Goal: Navigation & Orientation: Find specific page/section

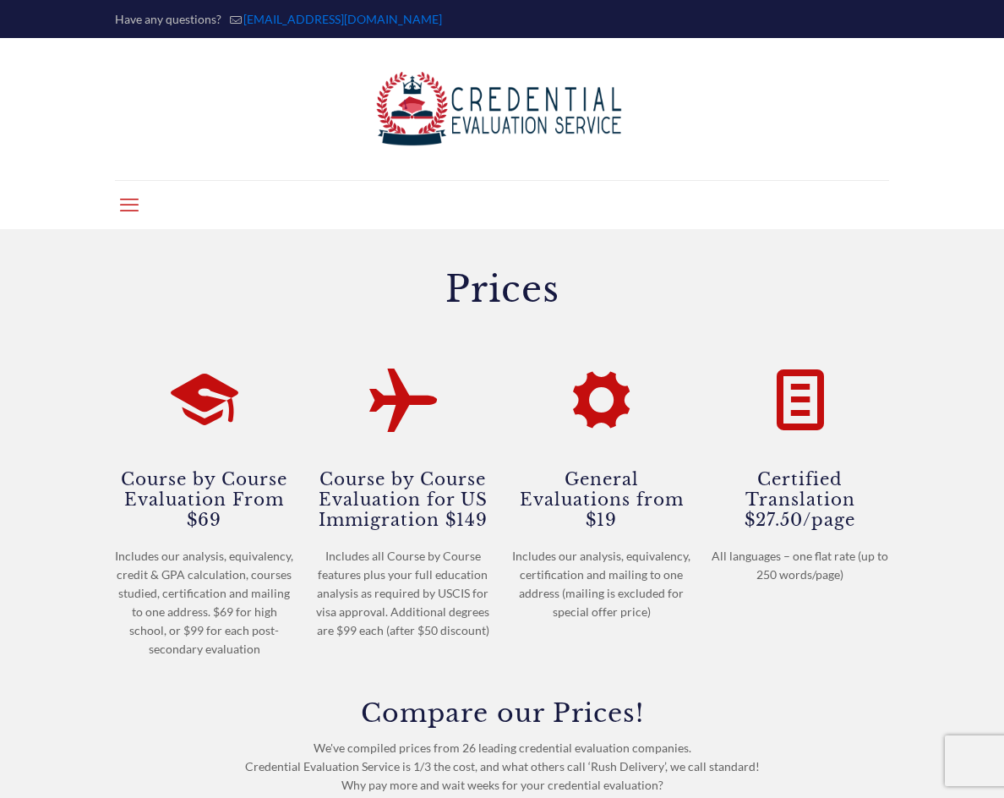
click at [128, 206] on icon "mobile menu" at bounding box center [129, 204] width 19 height 23
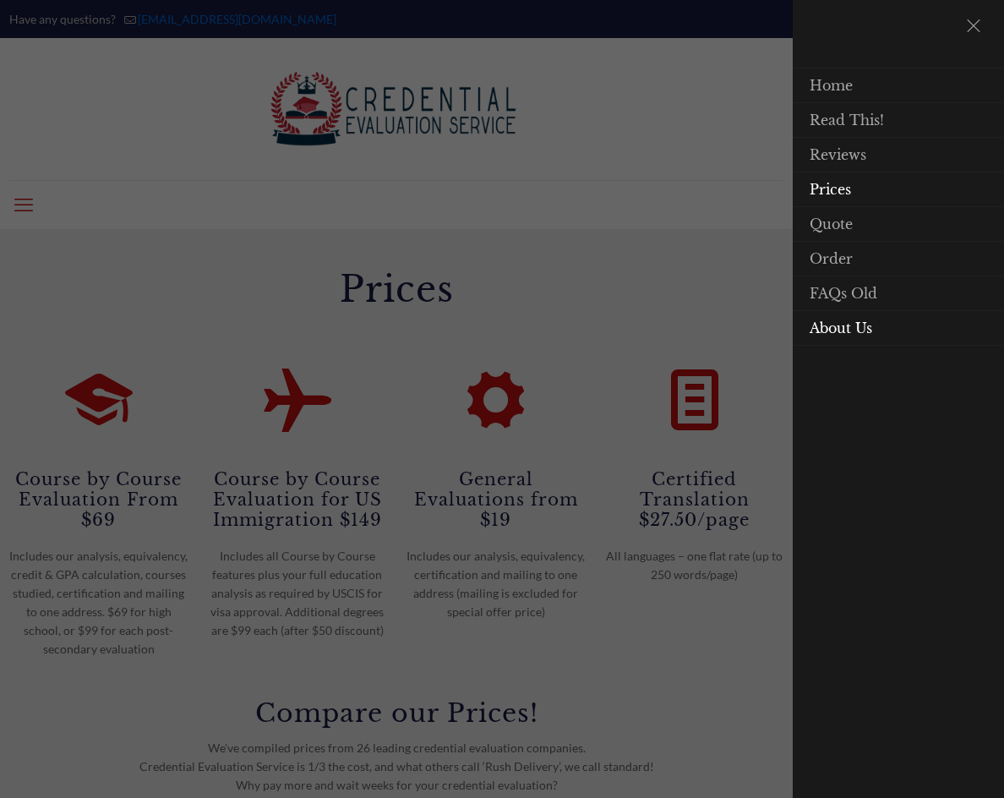
click at [844, 331] on span "About Us" at bounding box center [840, 327] width 63 height 17
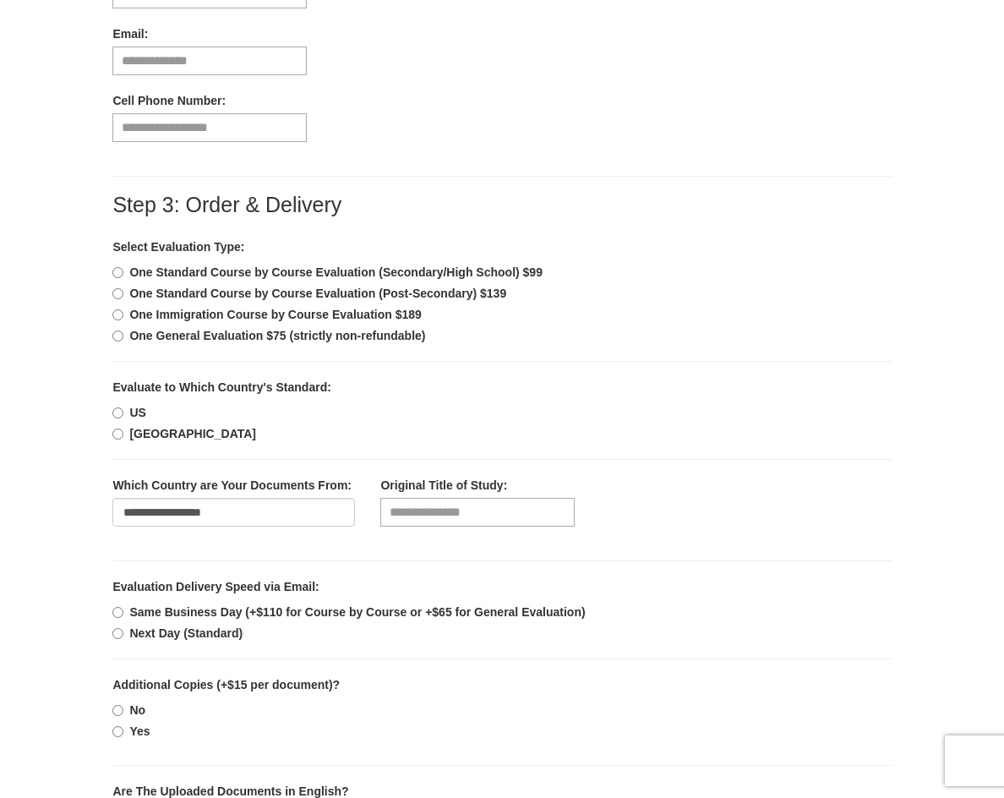
scroll to position [591, 0]
